Goal: Information Seeking & Learning: Learn about a topic

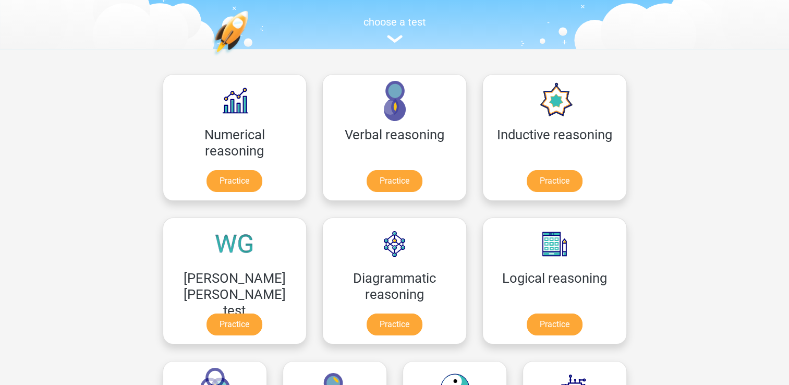
scroll to position [104, 0]
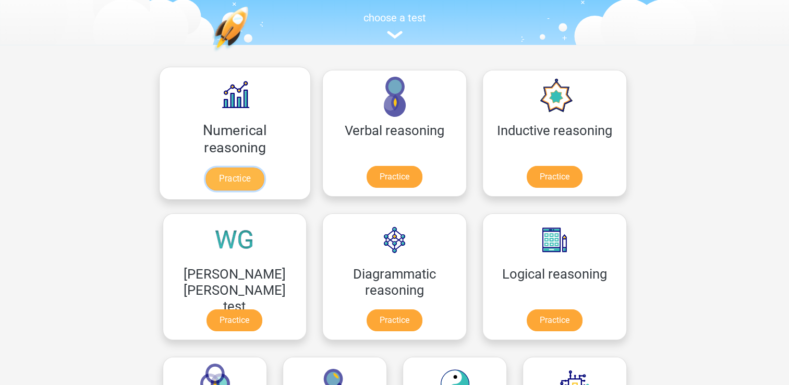
click at [219, 181] on link "Practice" at bounding box center [235, 178] width 58 height 23
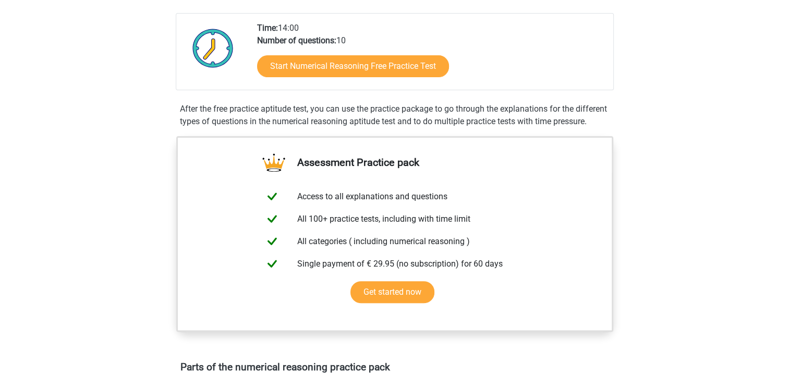
scroll to position [365, 0]
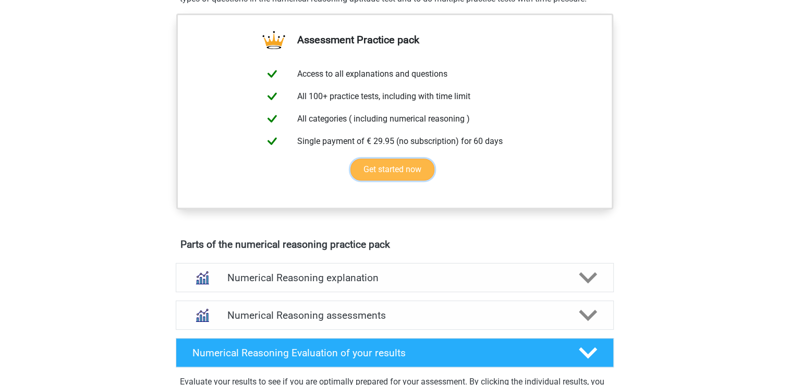
click at [393, 180] on link "Get started now" at bounding box center [393, 170] width 84 height 22
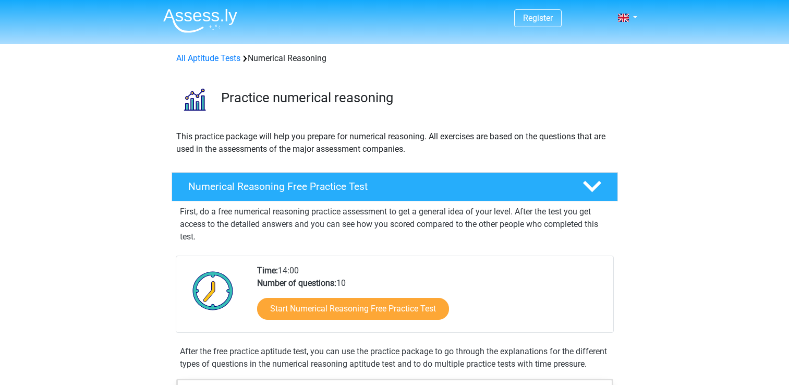
scroll to position [364, 0]
